Goal: Task Accomplishment & Management: Manage account settings

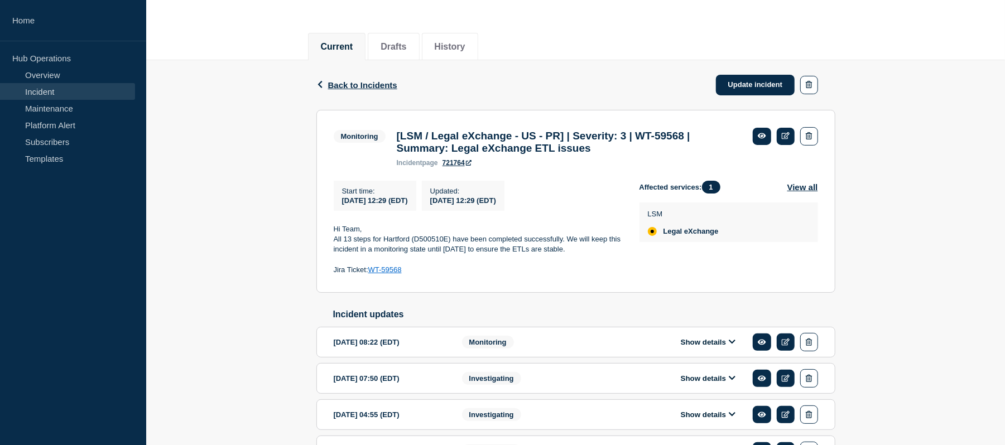
scroll to position [114, 0]
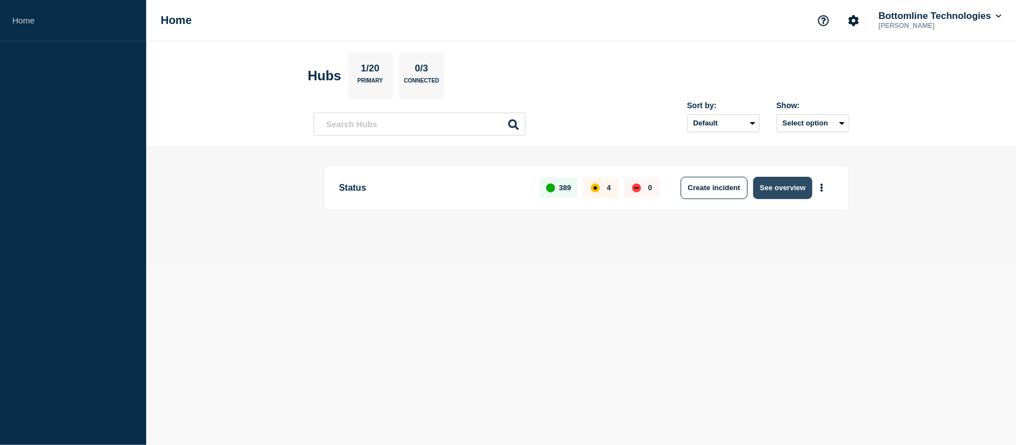
click at [789, 188] on button "See overview" at bounding box center [782, 188] width 59 height 22
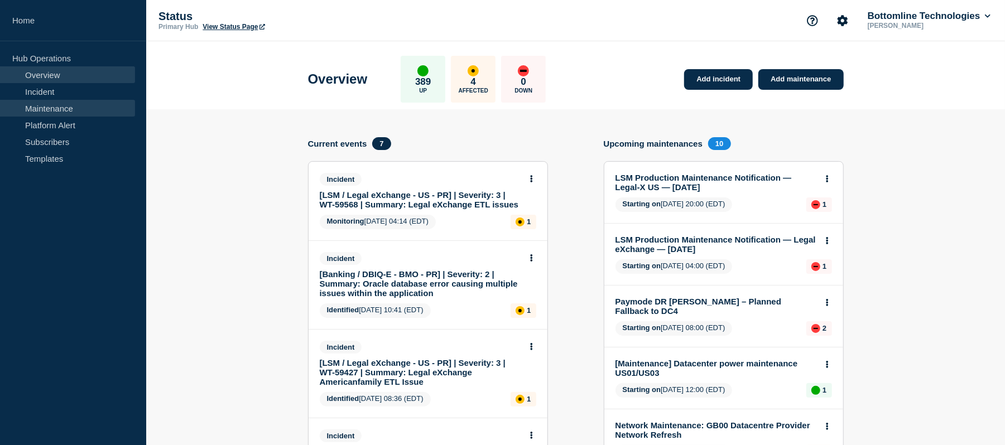
click at [52, 109] on link "Maintenance" at bounding box center [67, 108] width 135 height 17
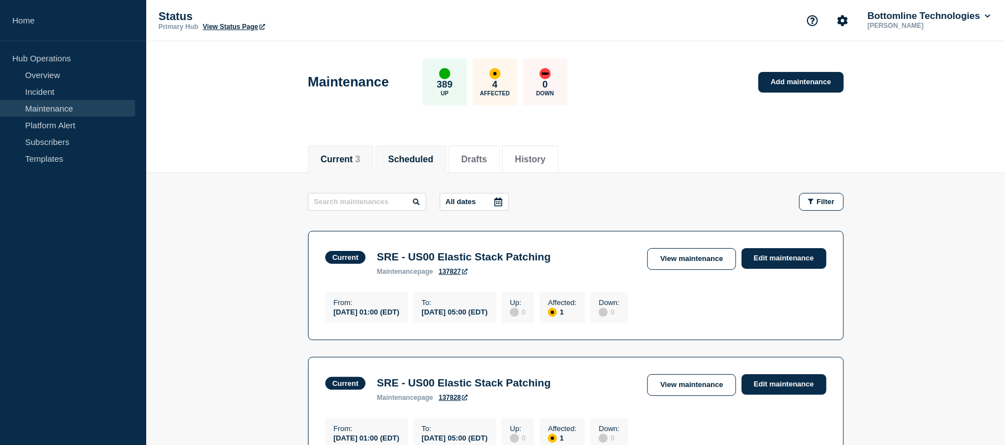
click at [409, 162] on button "Scheduled" at bounding box center [410, 160] width 45 height 10
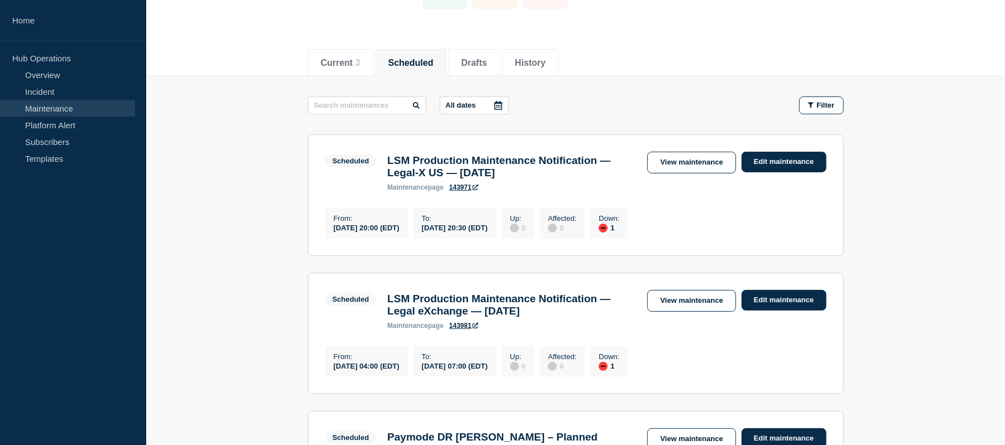
scroll to position [103, 0]
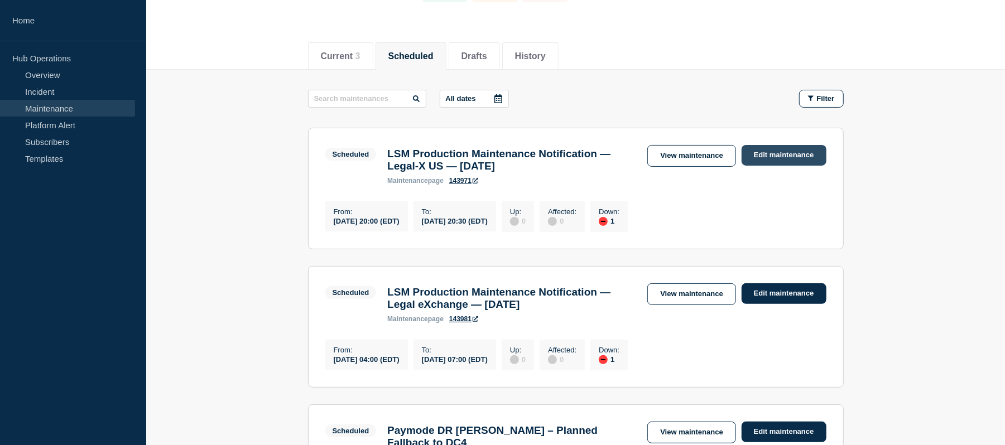
click at [772, 155] on link "Edit maintenance" at bounding box center [784, 155] width 85 height 21
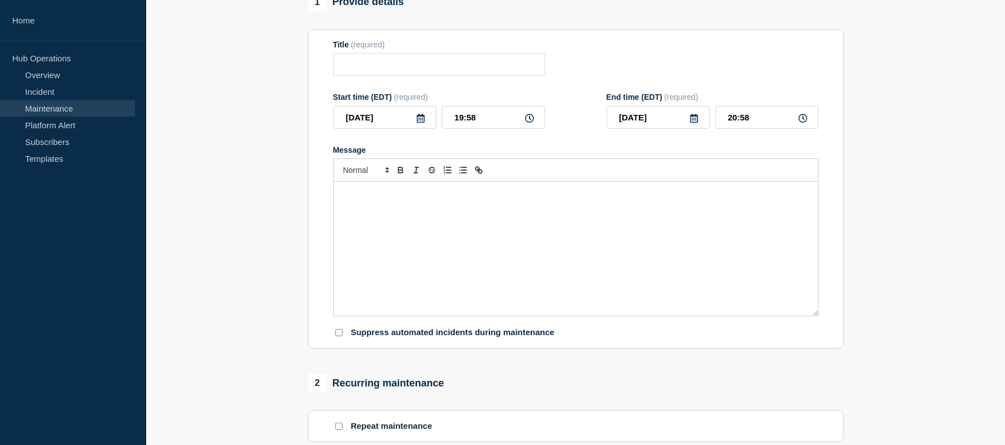
type input "LSM Production Maintenance Notification — Legal-X US — [DATE]"
type input "20:00"
type input "20:30"
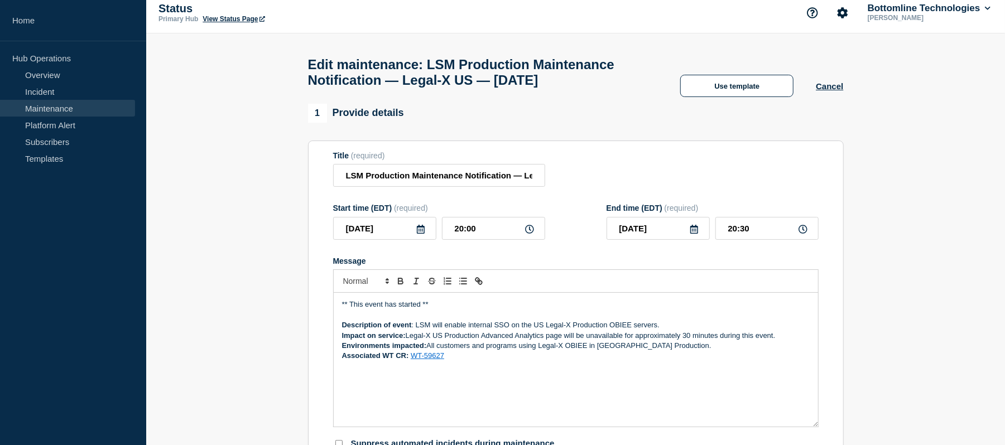
scroll to position [12, 0]
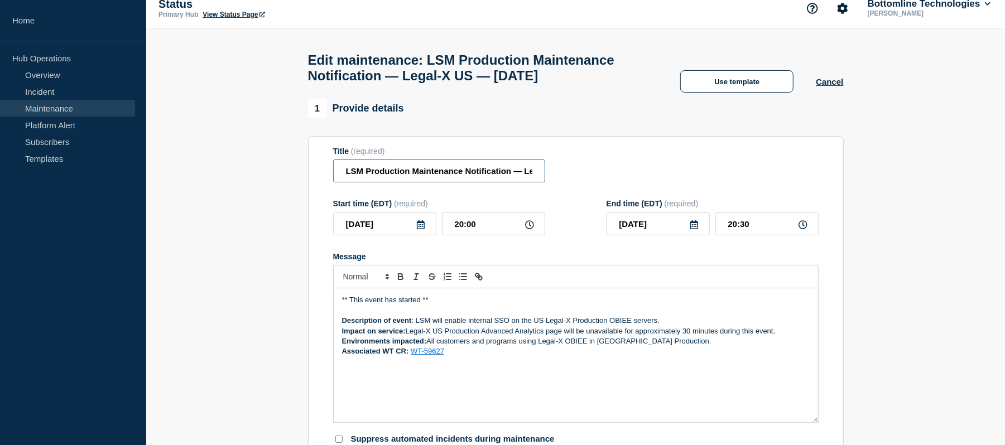
click at [346, 183] on input "LSM Production Maintenance Notification — Legal-X US — [DATE]" at bounding box center [439, 171] width 212 height 23
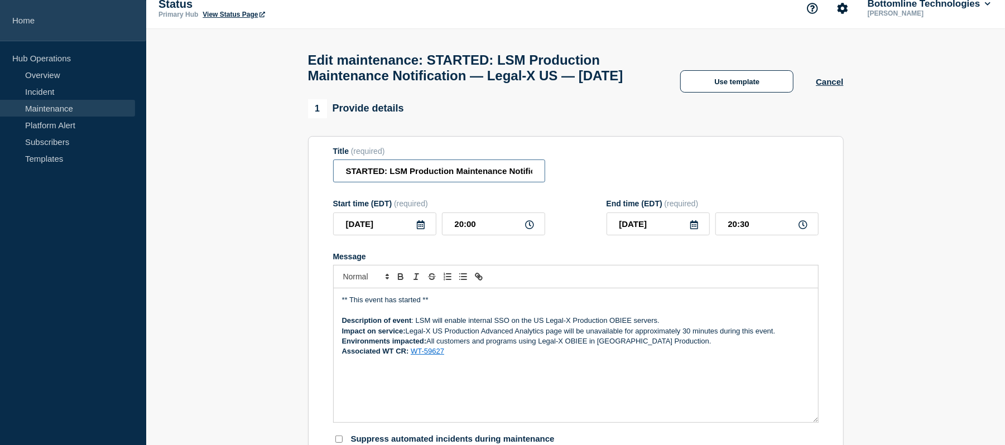
type input "STARTED: LSM Production Maintenance Notification — Legal-X US — [DATE]"
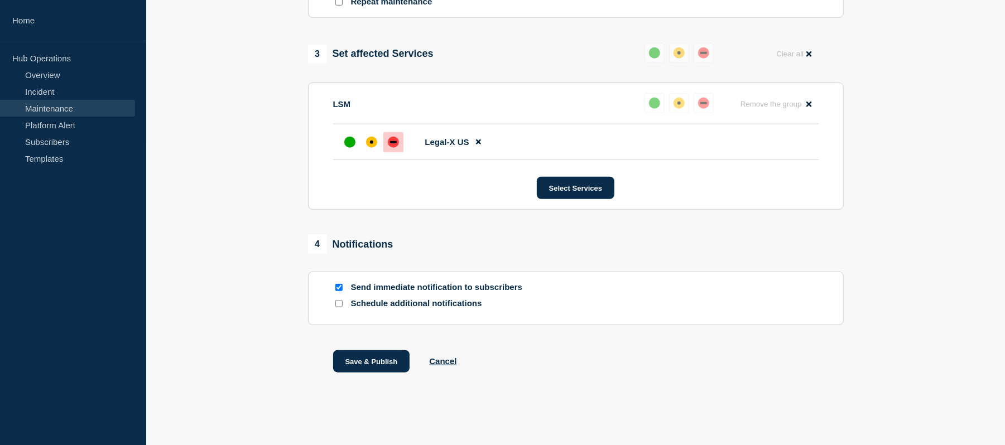
scroll to position [572, 0]
click at [394, 359] on button "Save & Publish" at bounding box center [371, 361] width 77 height 22
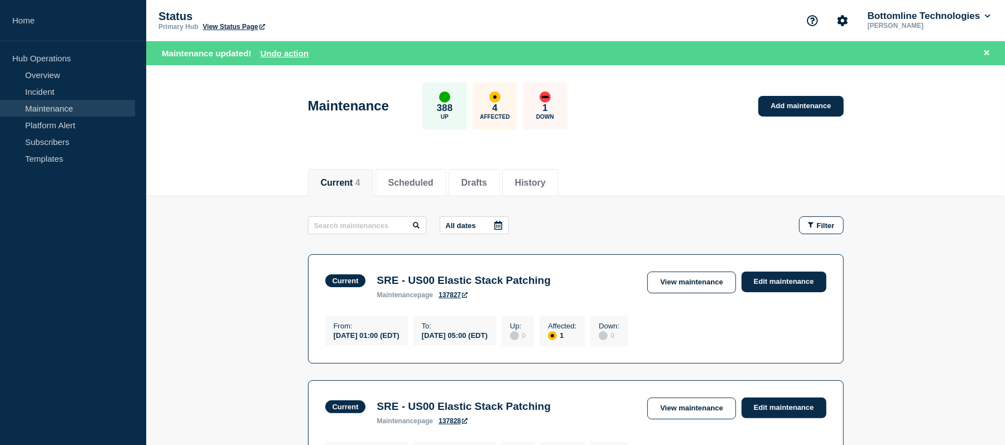
click at [243, 114] on header "Maintenance 388 Up 4 Affected 1 Down Add maintenance" at bounding box center [575, 111] width 859 height 93
click at [261, 50] on button "Reload" at bounding box center [270, 53] width 28 height 9
